Goal: Information Seeking & Learning: Learn about a topic

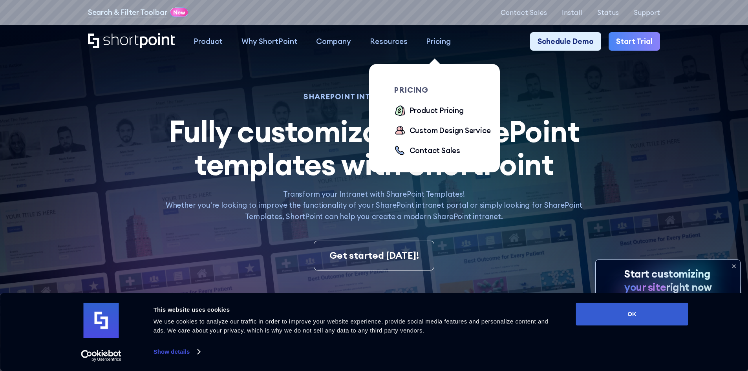
click at [441, 40] on div "Pricing" at bounding box center [438, 41] width 25 height 11
click at [441, 109] on div "Product Pricing" at bounding box center [437, 110] width 54 height 11
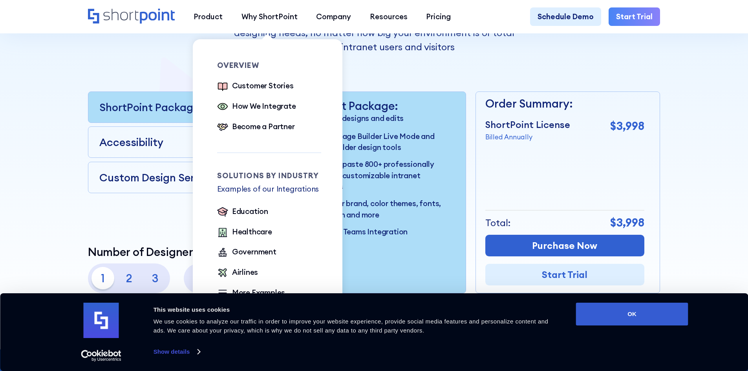
scroll to position [209, 0]
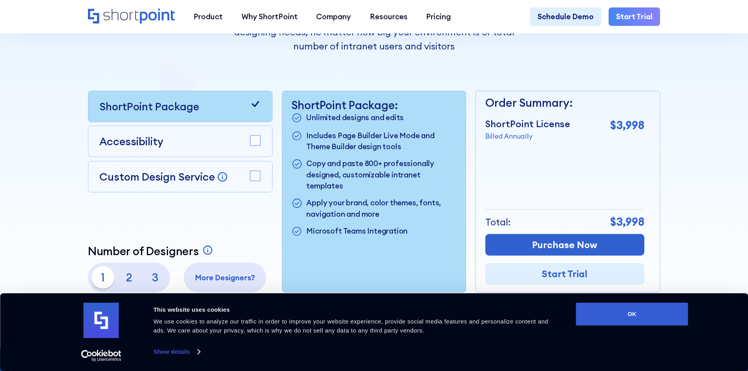
click at [250, 143] on rect at bounding box center [255, 141] width 10 height 10
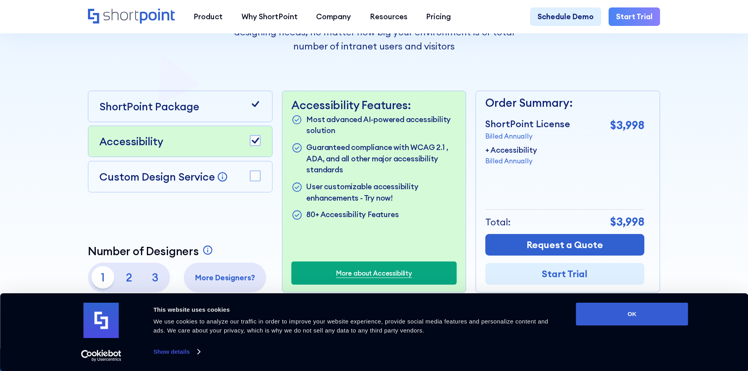
click at [252, 140] on rect at bounding box center [255, 141] width 10 height 10
click at [262, 111] on div "ShortPoint Package" at bounding box center [180, 106] width 185 height 31
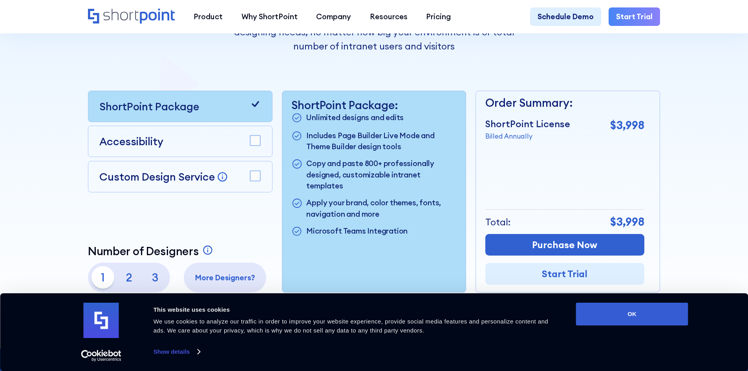
click at [254, 181] on rect at bounding box center [255, 176] width 10 height 10
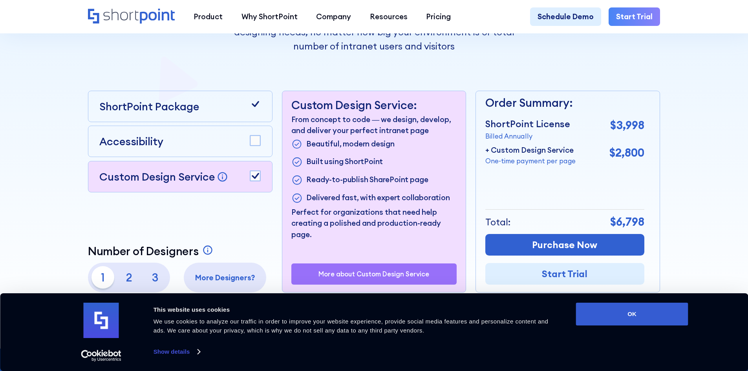
click at [254, 179] on icon at bounding box center [255, 176] width 7 height 6
click at [258, 143] on rect at bounding box center [255, 141] width 10 height 10
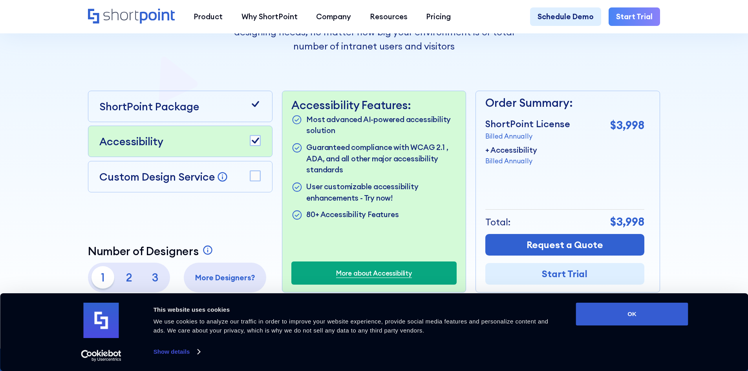
click at [262, 143] on div "Accessibility" at bounding box center [180, 141] width 185 height 31
click at [251, 145] on rect at bounding box center [255, 141] width 10 height 10
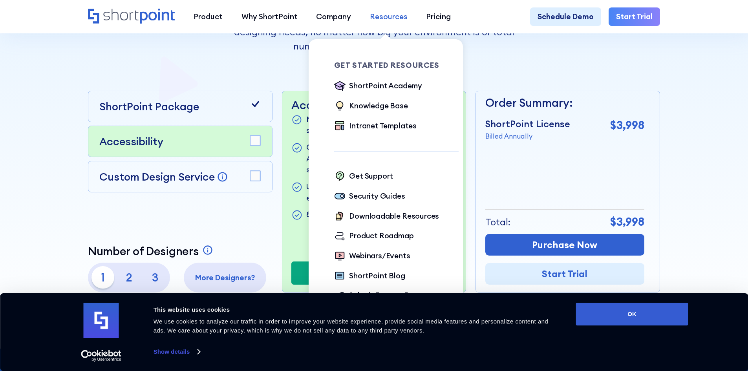
click at [372, 17] on div "Resources" at bounding box center [389, 16] width 38 height 11
click at [394, 129] on div "Intranet Templates" at bounding box center [383, 125] width 68 height 11
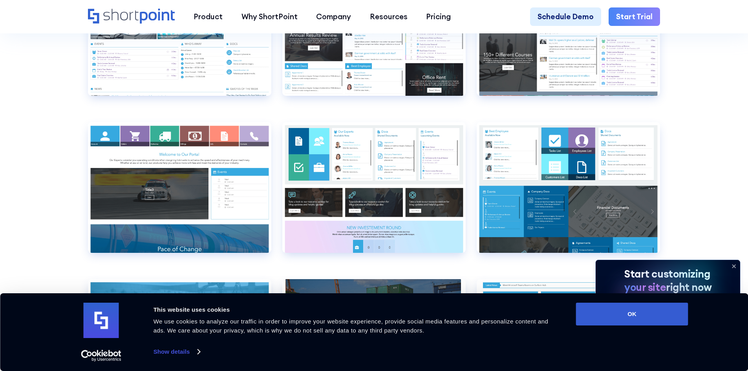
scroll to position [4439, 0]
